Goal: Information Seeking & Learning: Learn about a topic

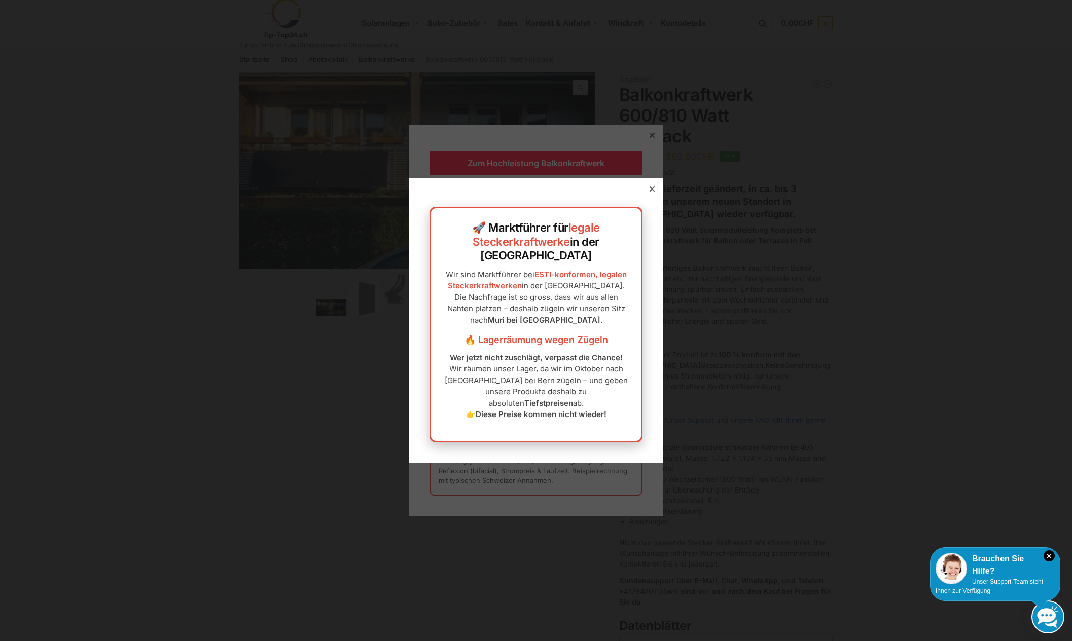
click at [649, 192] on icon at bounding box center [651, 189] width 5 height 5
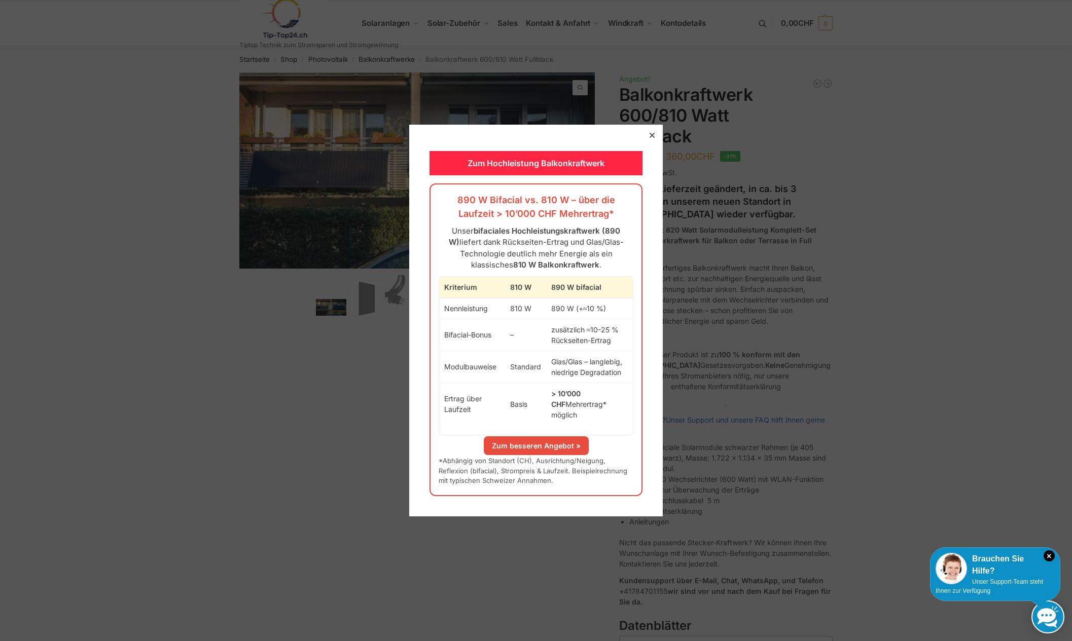
click at [649, 138] on icon at bounding box center [651, 135] width 5 height 5
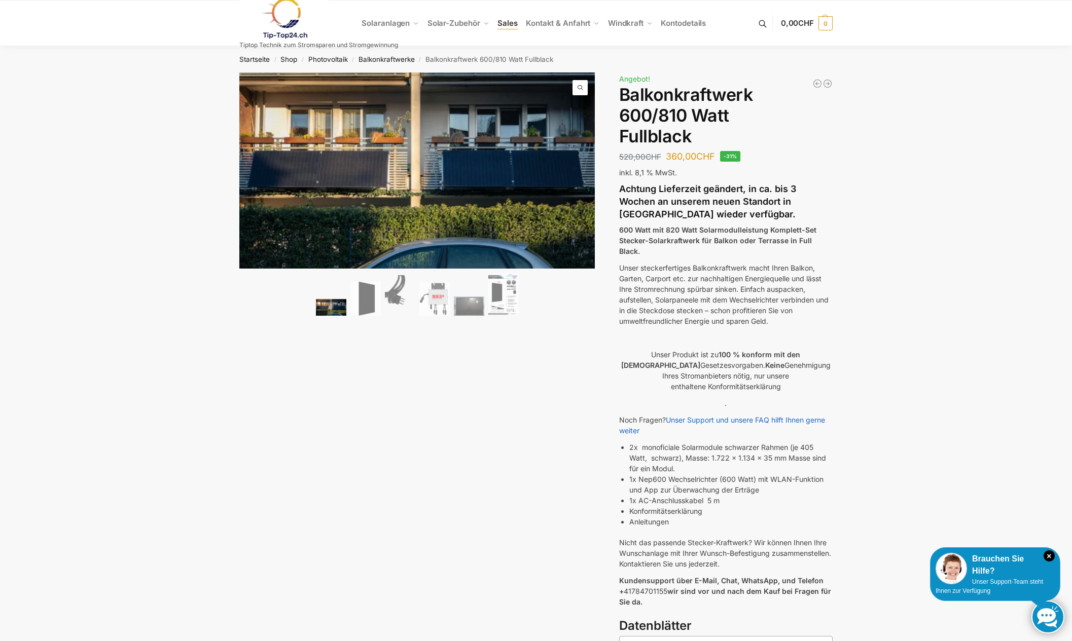
click at [504, 24] on span "Sales" at bounding box center [507, 23] width 20 height 10
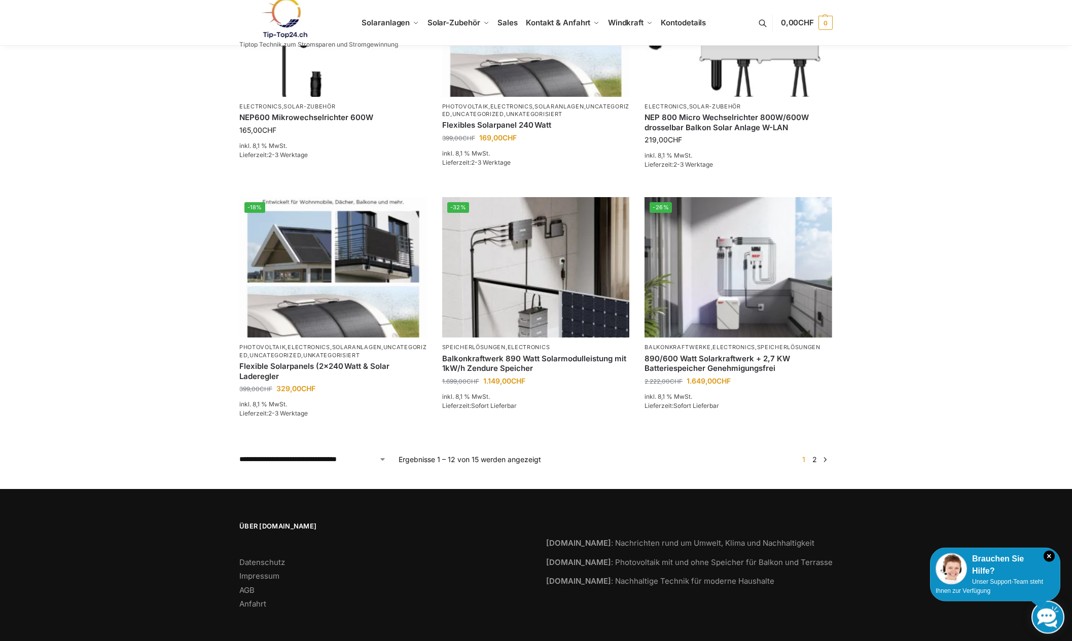
scroll to position [745, 0]
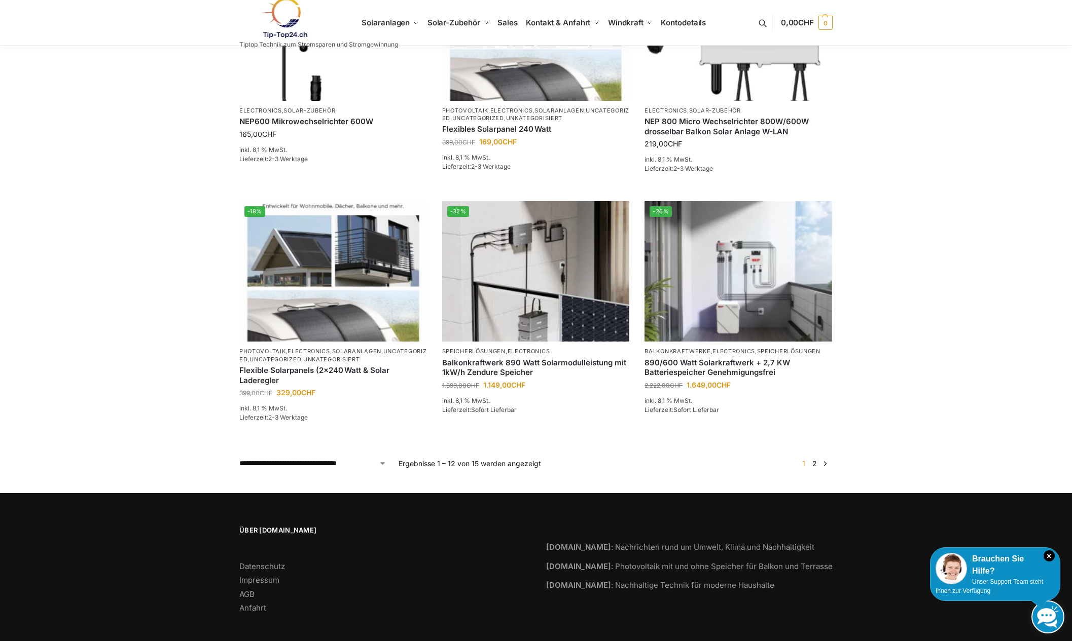
click at [814, 464] on link "2" at bounding box center [815, 463] width 10 height 9
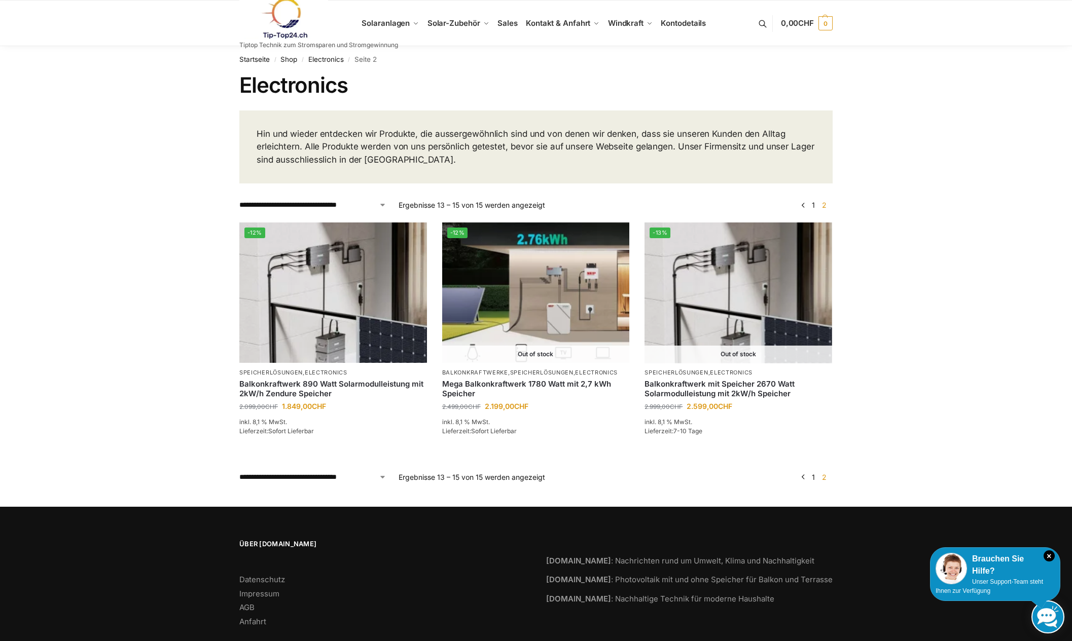
click at [813, 477] on link "1" at bounding box center [813, 477] width 8 height 9
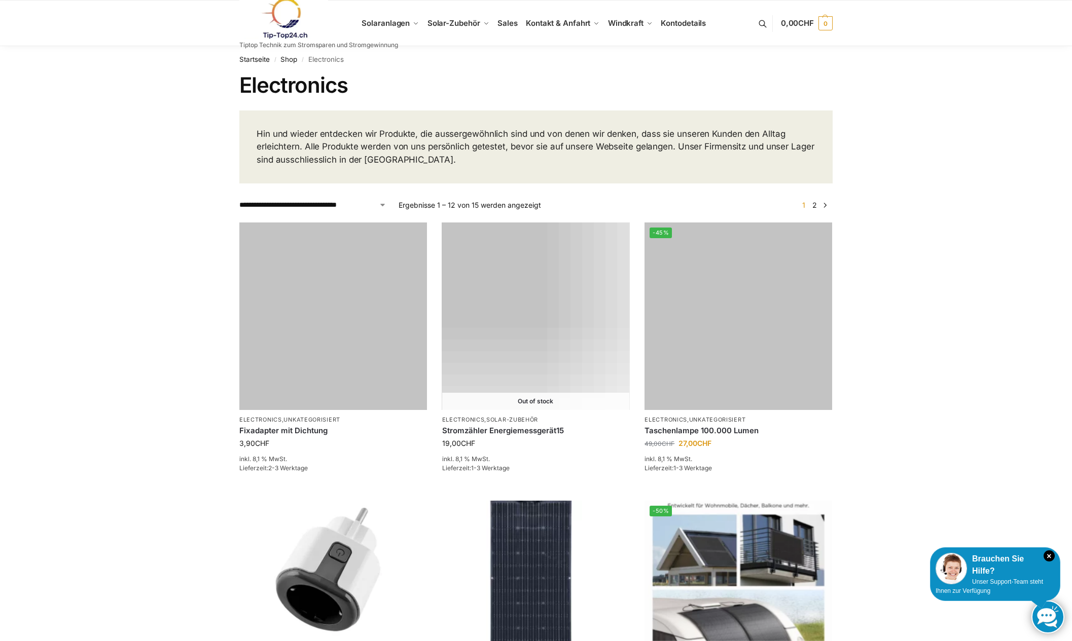
scroll to position [745, 0]
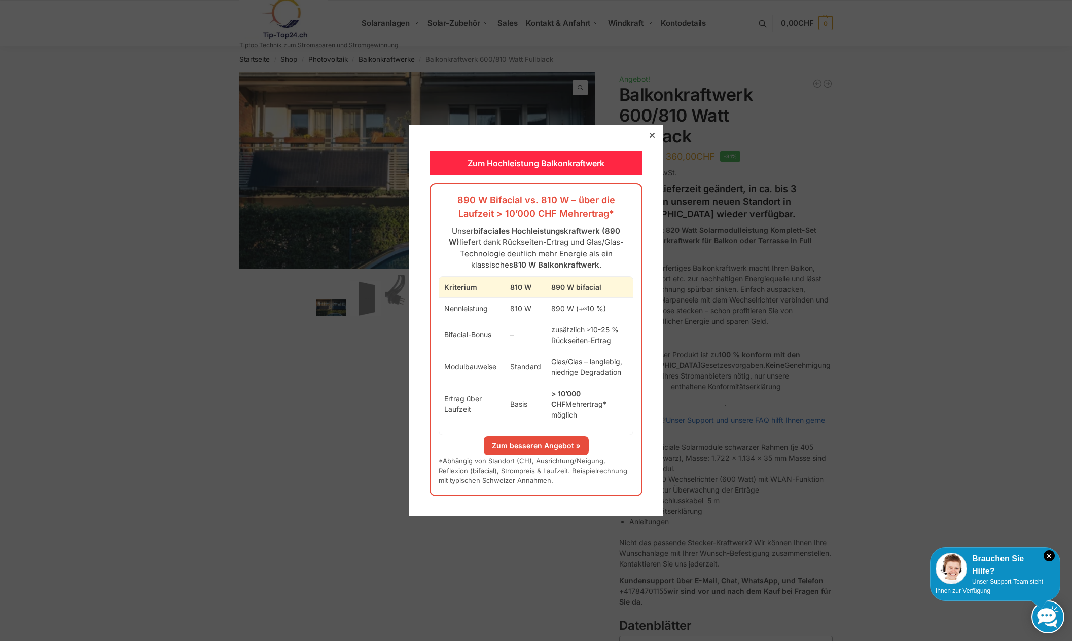
click at [650, 138] on icon at bounding box center [651, 135] width 5 height 5
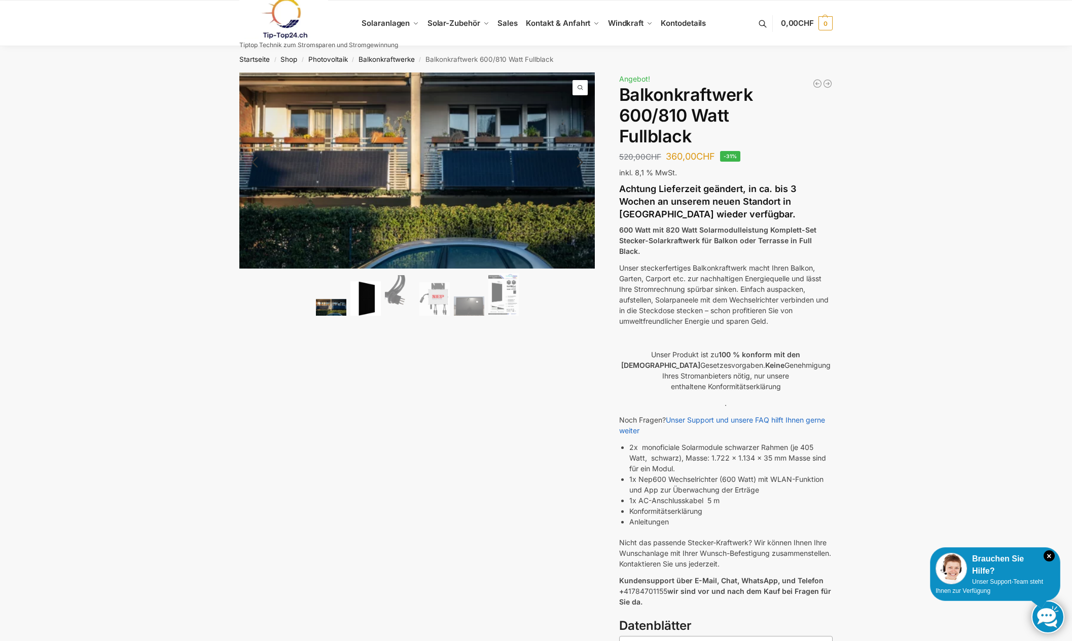
click at [380, 299] on img at bounding box center [365, 298] width 30 height 35
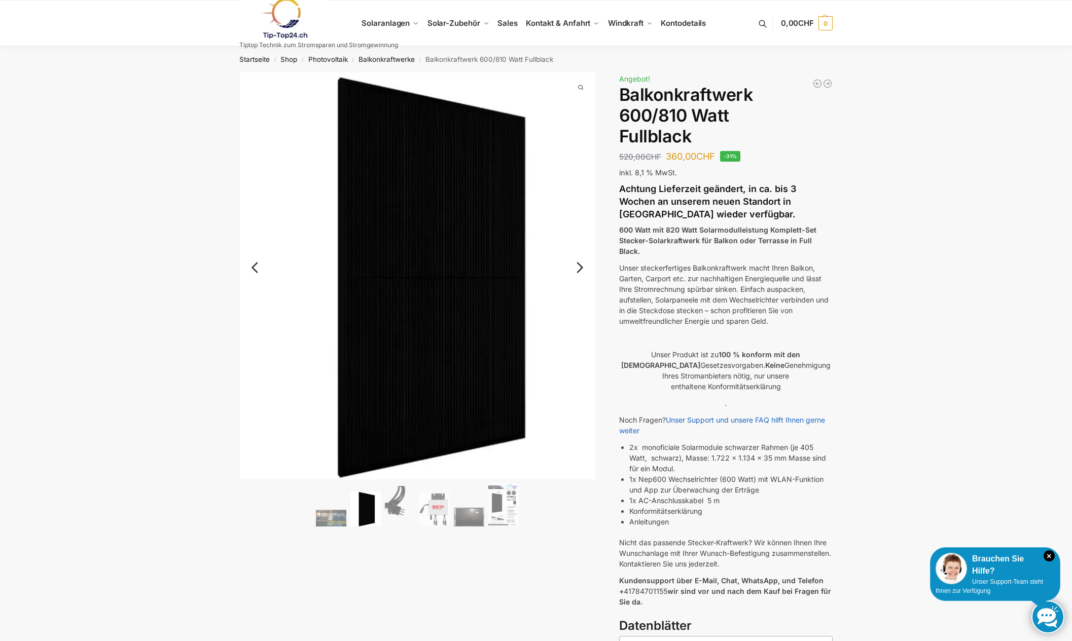
click at [581, 268] on link "Next" at bounding box center [578, 273] width 34 height 10
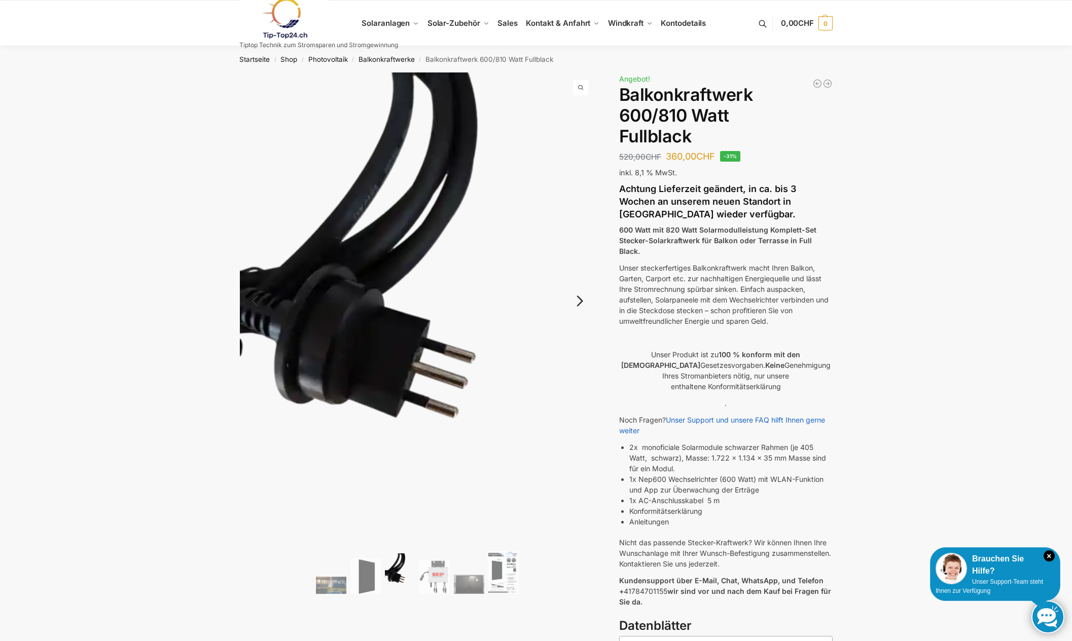
click at [581, 266] on img at bounding box center [418, 309] width 356 height 474
click at [576, 301] on link "Next" at bounding box center [578, 306] width 34 height 10
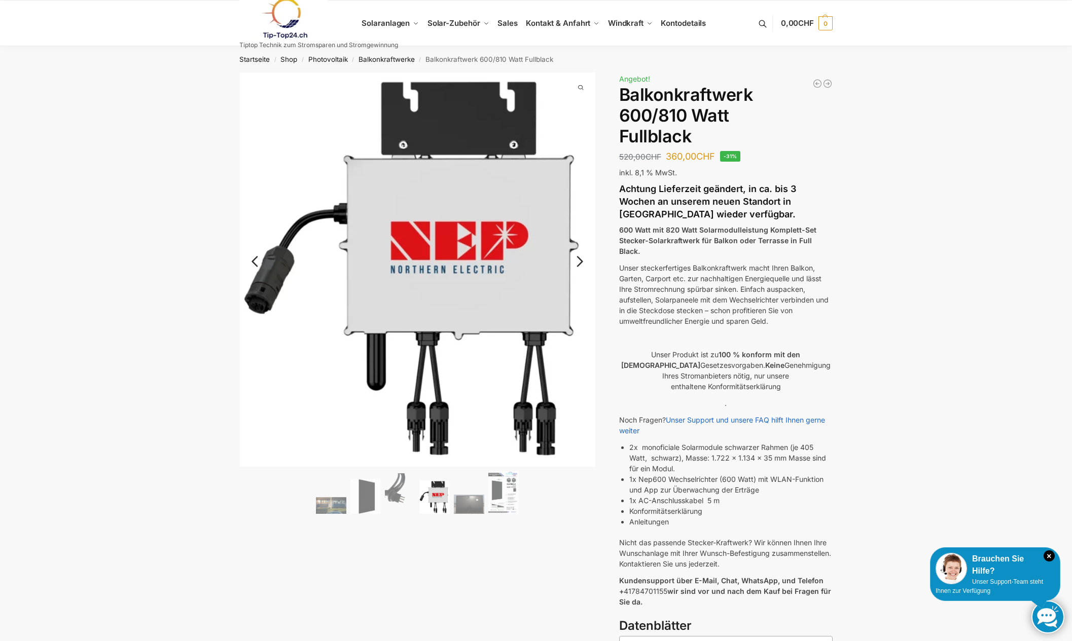
click at [581, 262] on link "Next" at bounding box center [578, 267] width 34 height 10
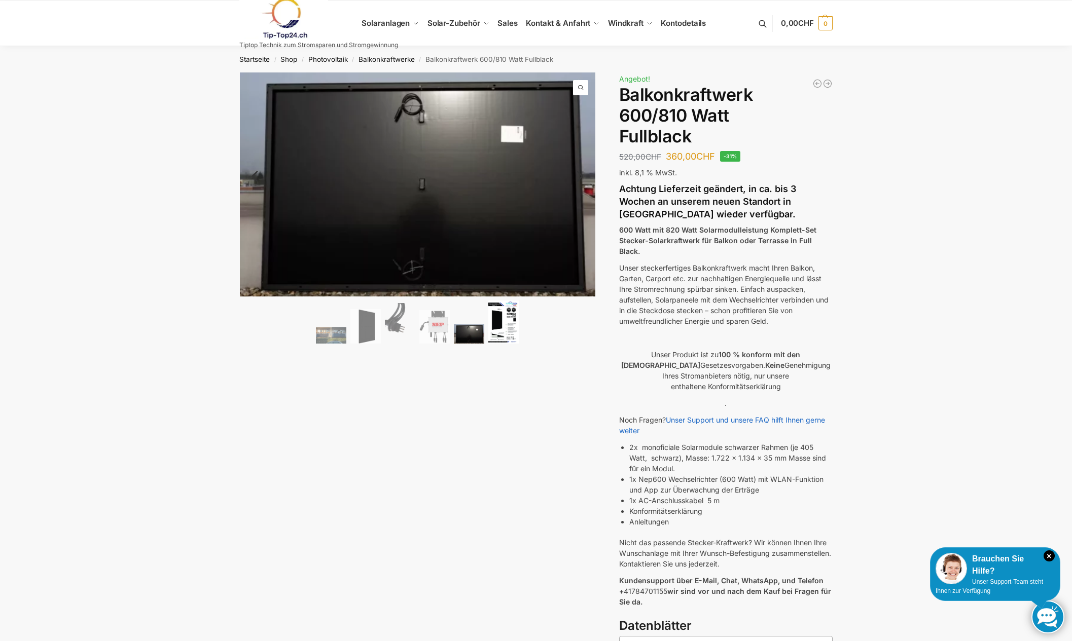
click at [507, 316] on img at bounding box center [503, 322] width 30 height 43
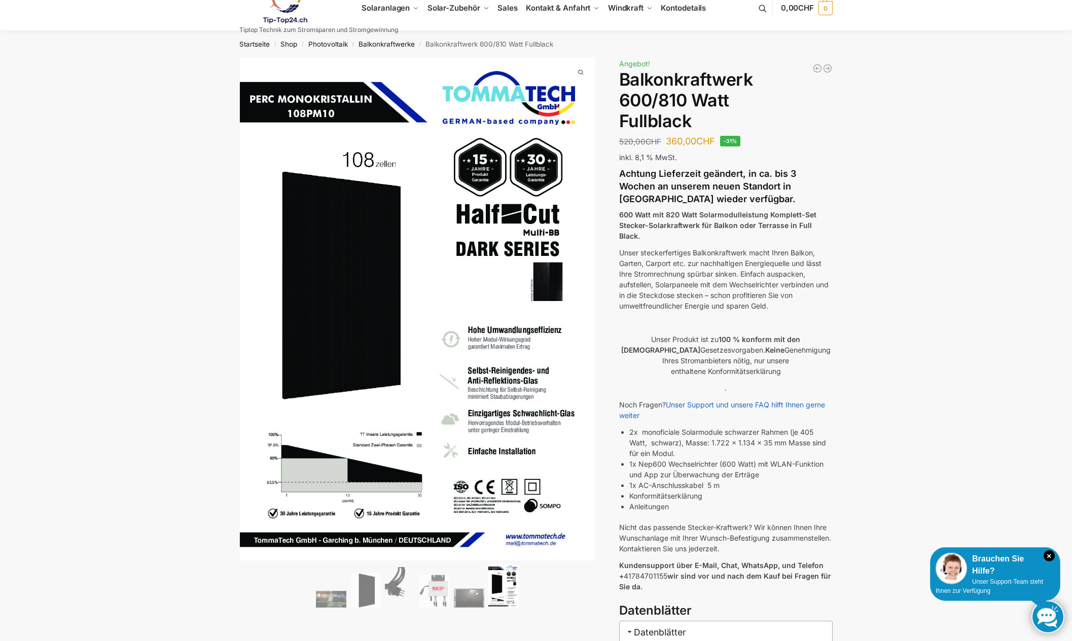
scroll to position [89, 0]
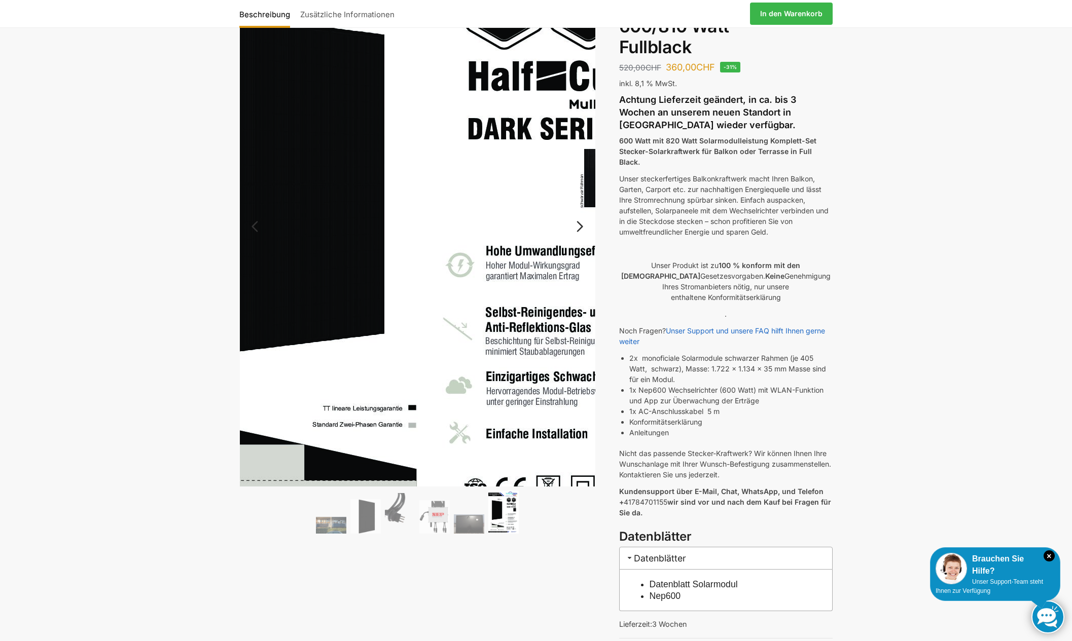
click at [432, 267] on img at bounding box center [410, 219] width 536 height 759
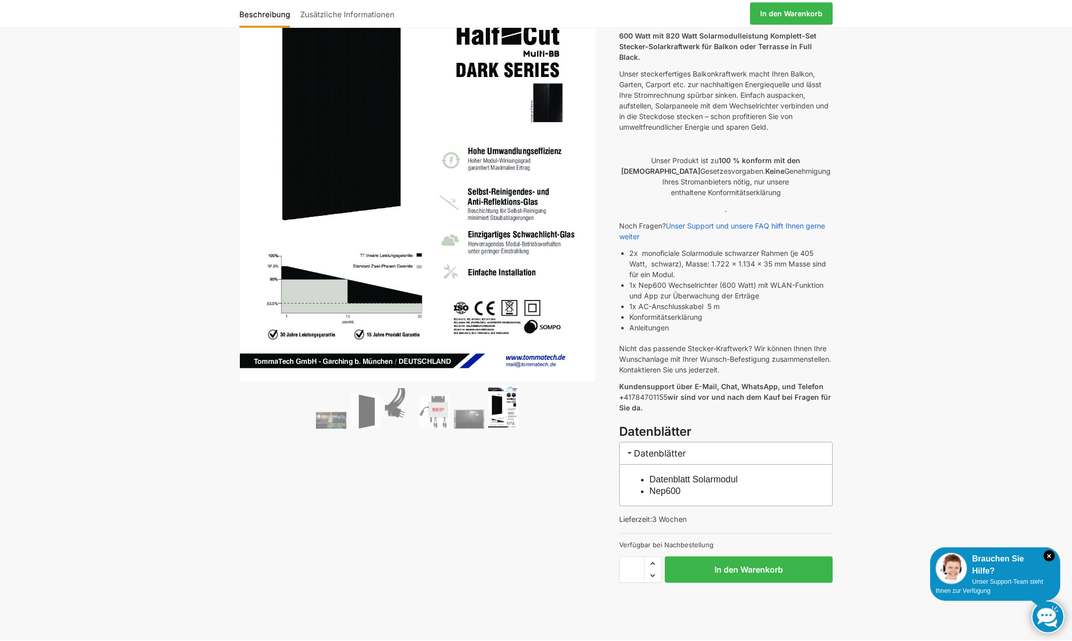
scroll to position [105, 0]
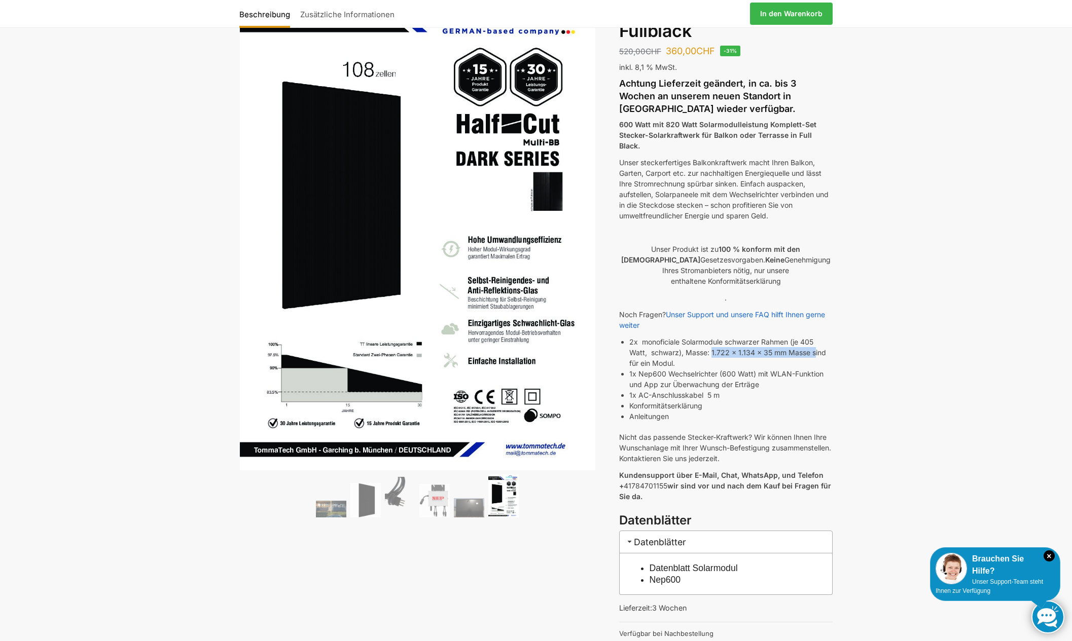
drag, startPoint x: 713, startPoint y: 342, endPoint x: 815, endPoint y: 342, distance: 101.9
click at [815, 342] on li "2x monoficiale Solarmodule schwarzer Rahmen (je 405 Watt, schwarz), Masse: 1.72…" at bounding box center [730, 353] width 203 height 32
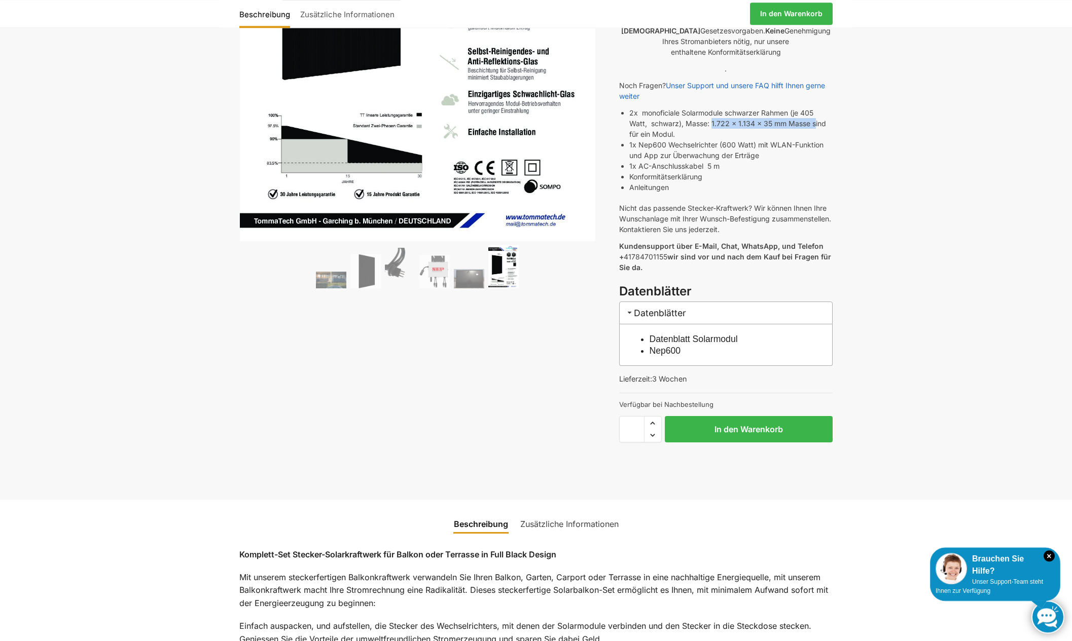
scroll to position [0, 0]
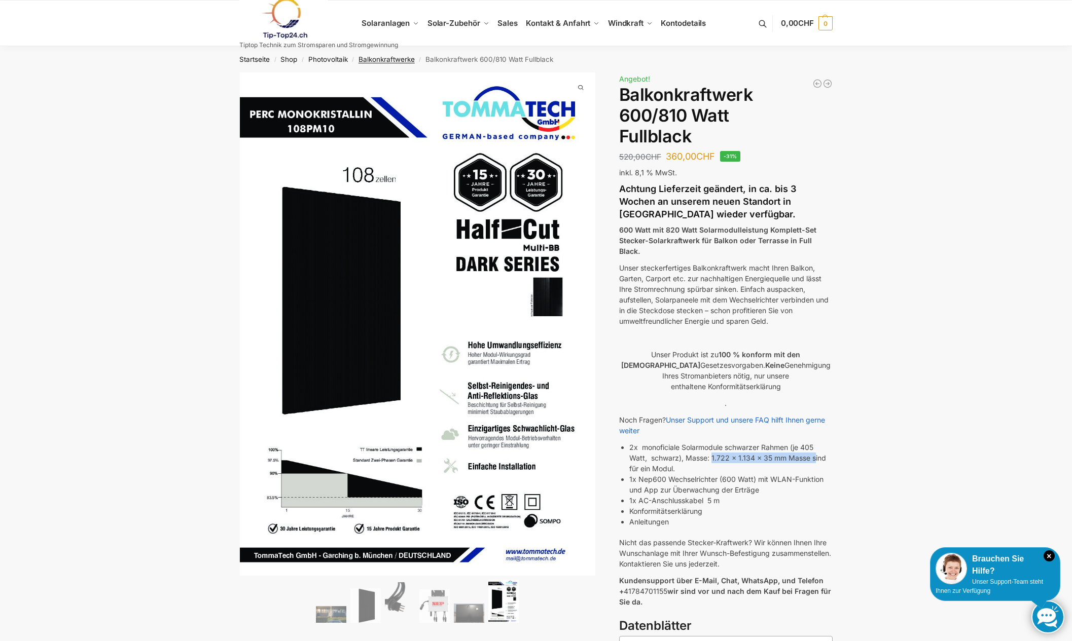
click at [381, 59] on link "Balkonkraftwerke" at bounding box center [386, 59] width 56 height 8
